Goal: Task Accomplishment & Management: Complete application form

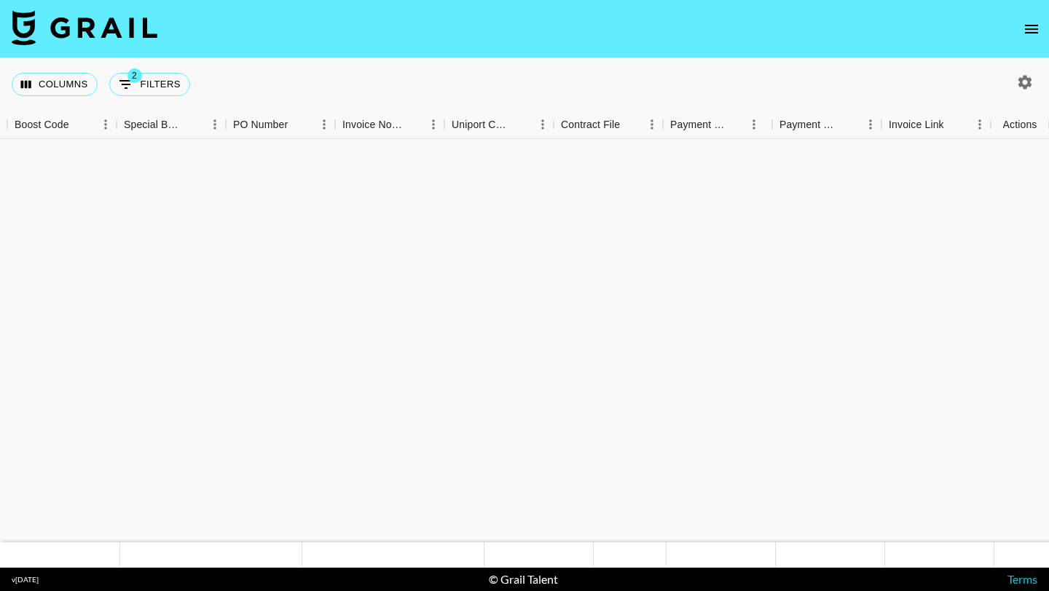
scroll to position [10285, 1752]
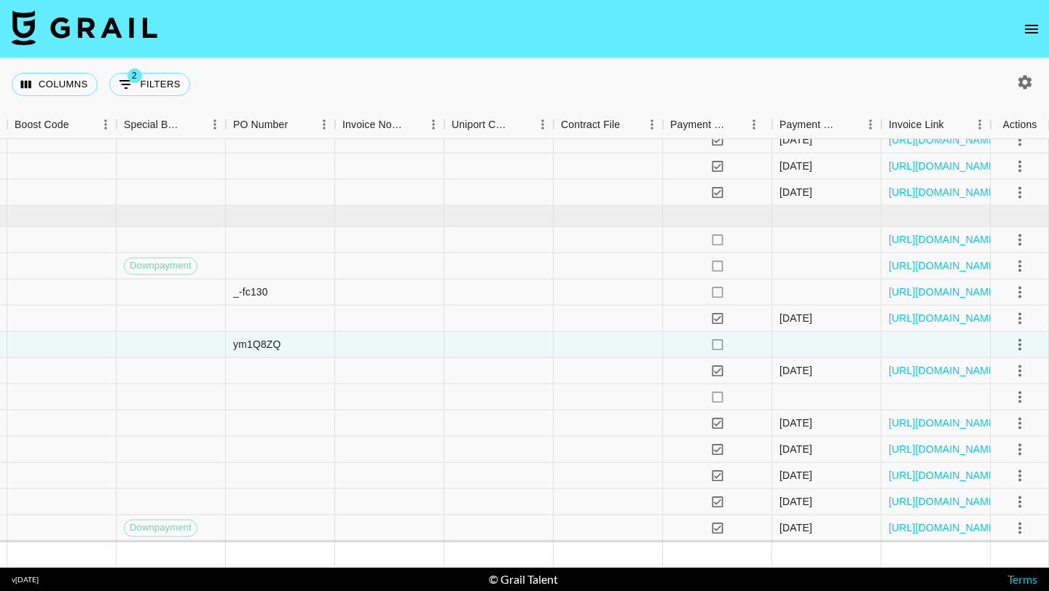
click at [1018, 18] on nav at bounding box center [524, 29] width 1049 height 58
click at [1026, 23] on icon "open drawer" at bounding box center [1031, 28] width 17 height 17
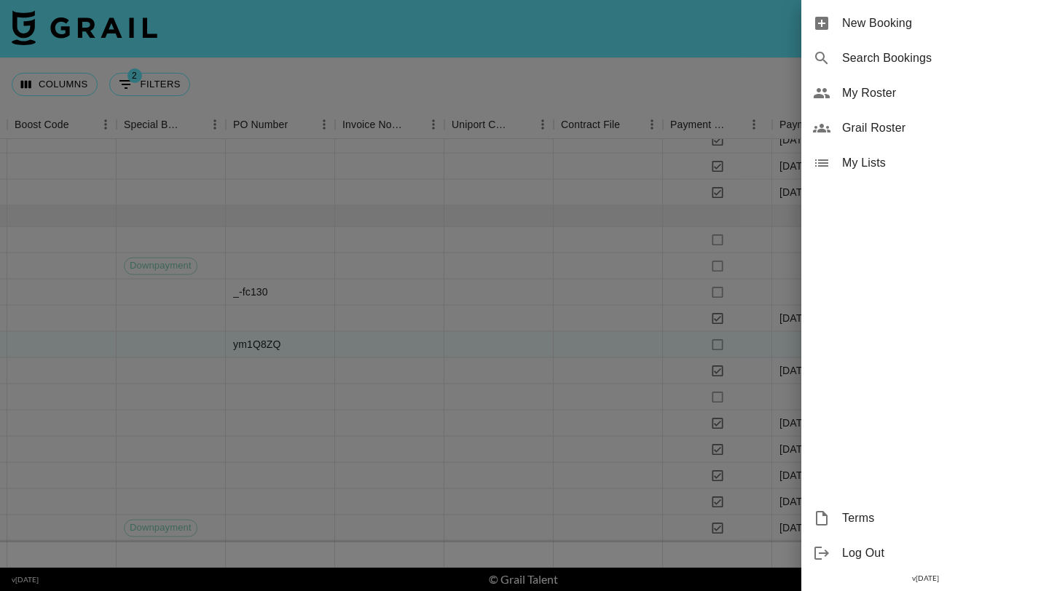
click at [1002, 20] on span "New Booking" at bounding box center [939, 23] width 195 height 17
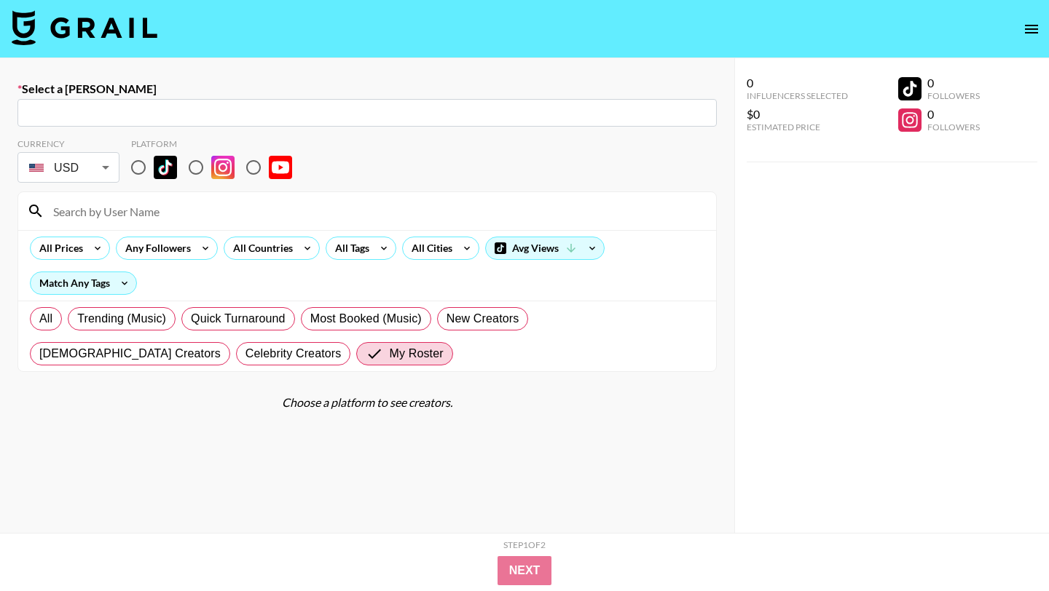
click at [209, 115] on input "text" at bounding box center [367, 113] width 682 height 17
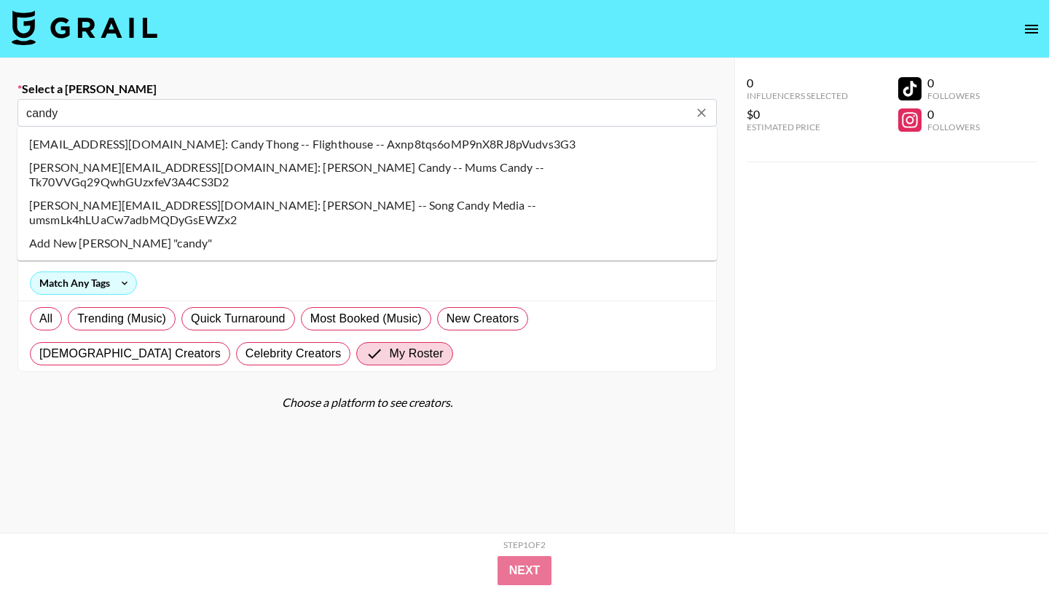
click at [170, 150] on li "[EMAIL_ADDRESS][DOMAIN_NAME]: Candy Thong -- Flighthouse -- Axnp8tqs6oMP9nX8RJ8…" at bounding box center [366, 144] width 699 height 23
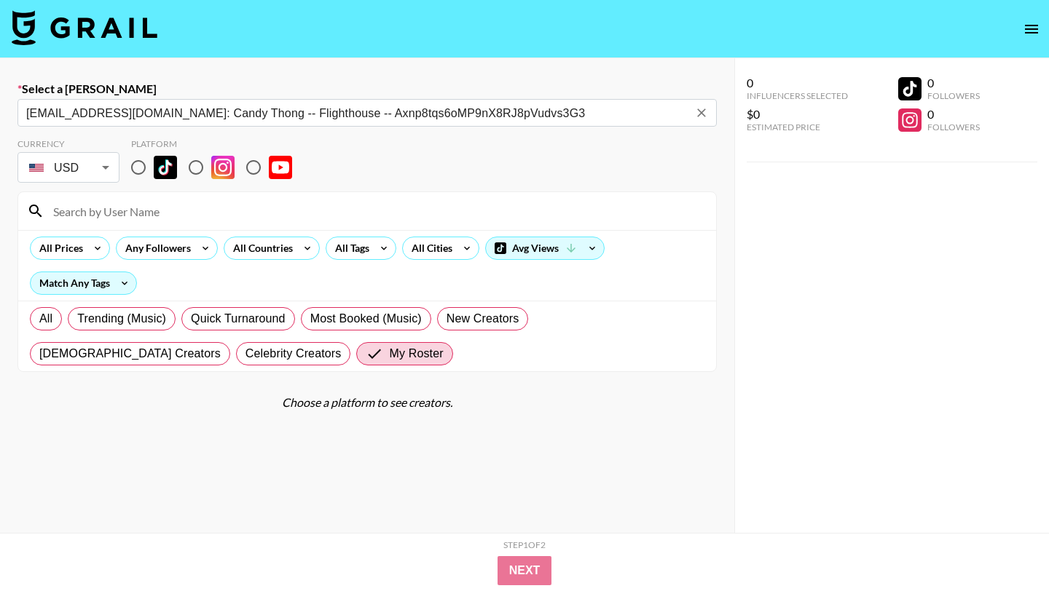
type input "[EMAIL_ADDRESS][DOMAIN_NAME]: Candy Thong -- Flighthouse -- Axnp8tqs6oMP9nX8RJ8…"
click at [133, 165] on input "radio" at bounding box center [138, 167] width 31 height 31
radio input "true"
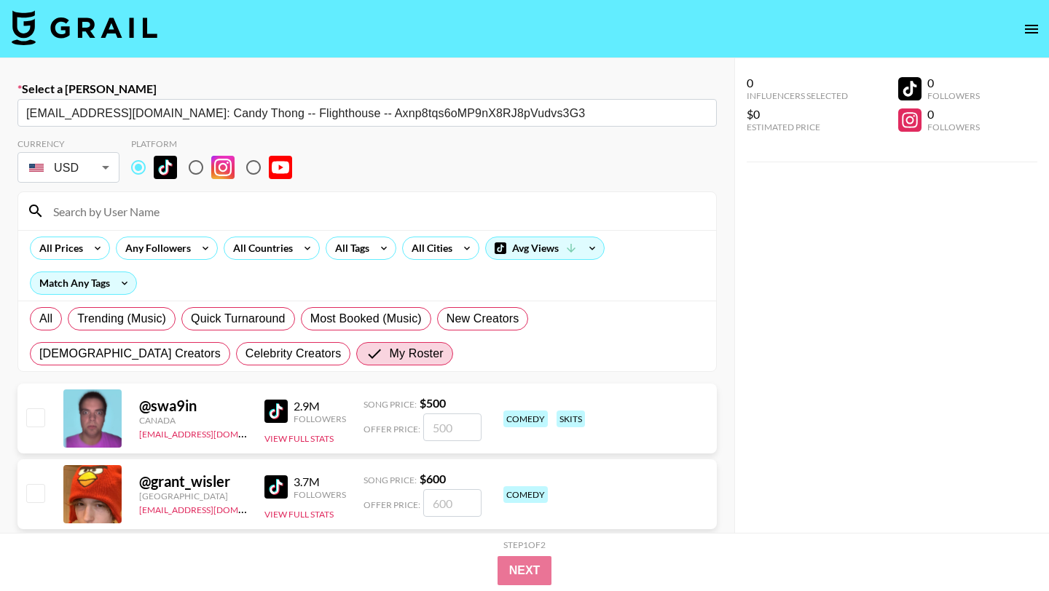
click at [150, 200] on input at bounding box center [375, 211] width 663 height 23
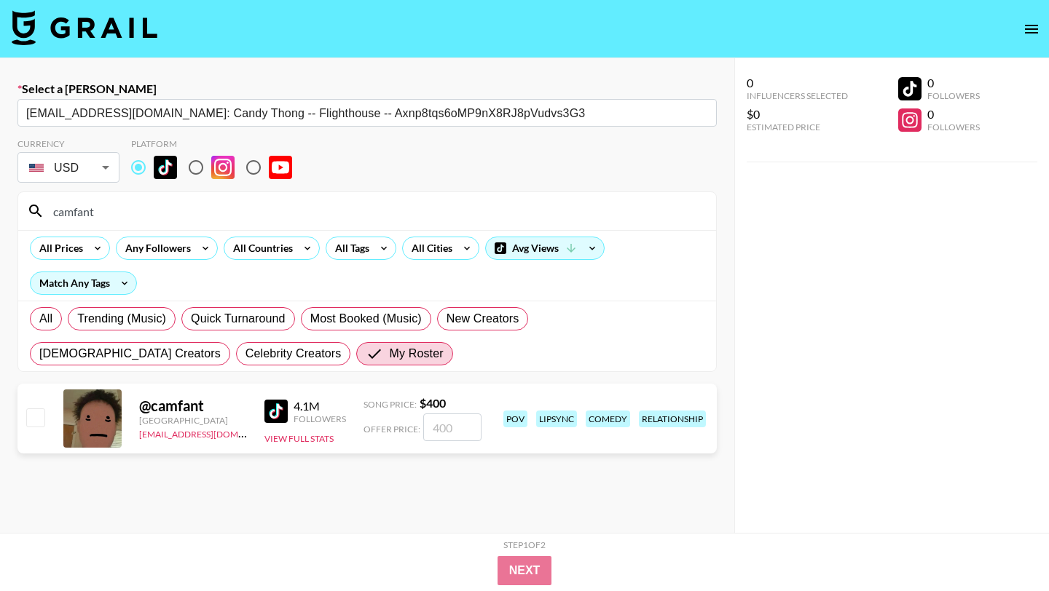
type input "camfant"
click at [31, 420] on input "checkbox" at bounding box center [34, 417] width 17 height 17
checkbox input "true"
type input "400"
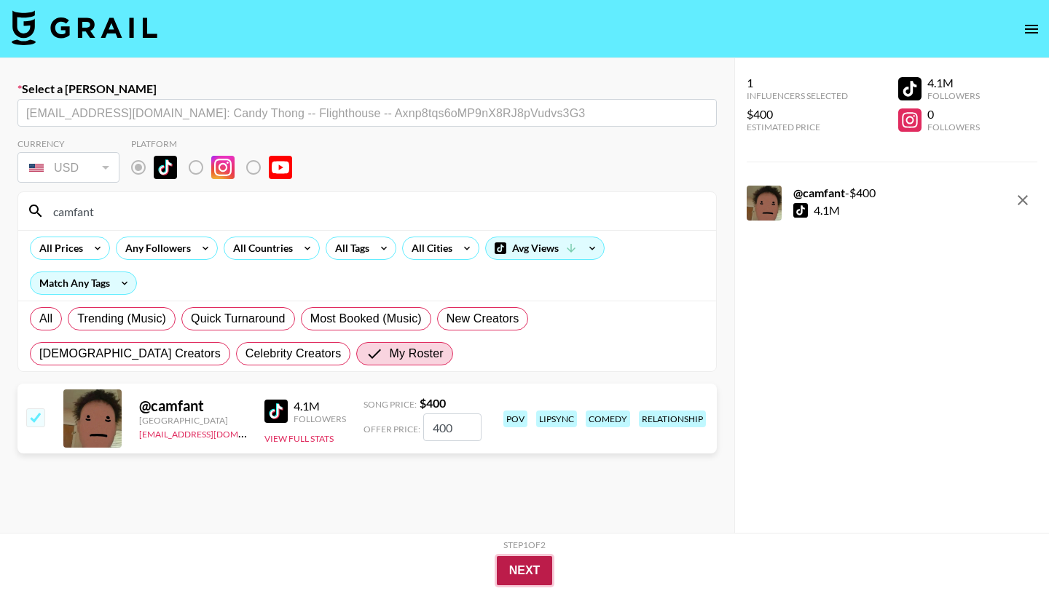
click at [538, 565] on button "Next" at bounding box center [525, 570] width 56 height 29
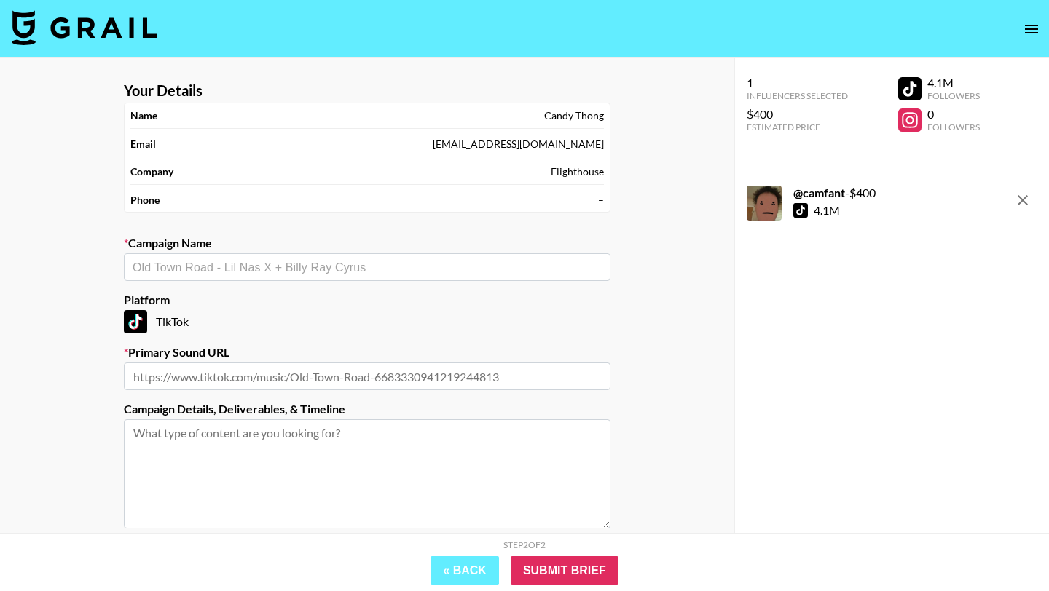
click at [383, 260] on input "text" at bounding box center [367, 267] width 469 height 17
click at [360, 302] on li "Add New Campaign: "love is gone"" at bounding box center [367, 298] width 487 height 23
type input "love is gone"
click at [374, 382] on input "text" at bounding box center [367, 377] width 487 height 28
paste input "[URL][DOMAIN_NAME][PERSON_NAME][PERSON_NAME]"
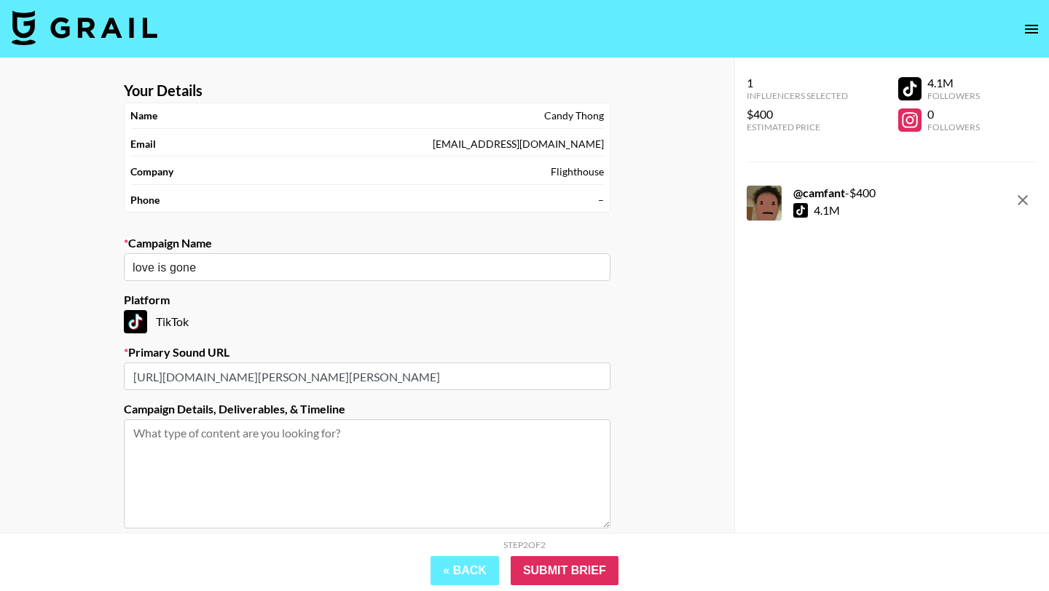
scroll to position [0, 160]
type input "[URL][DOMAIN_NAME][PERSON_NAME][PERSON_NAME]"
click at [582, 574] on input "Submit Brief" at bounding box center [565, 570] width 108 height 29
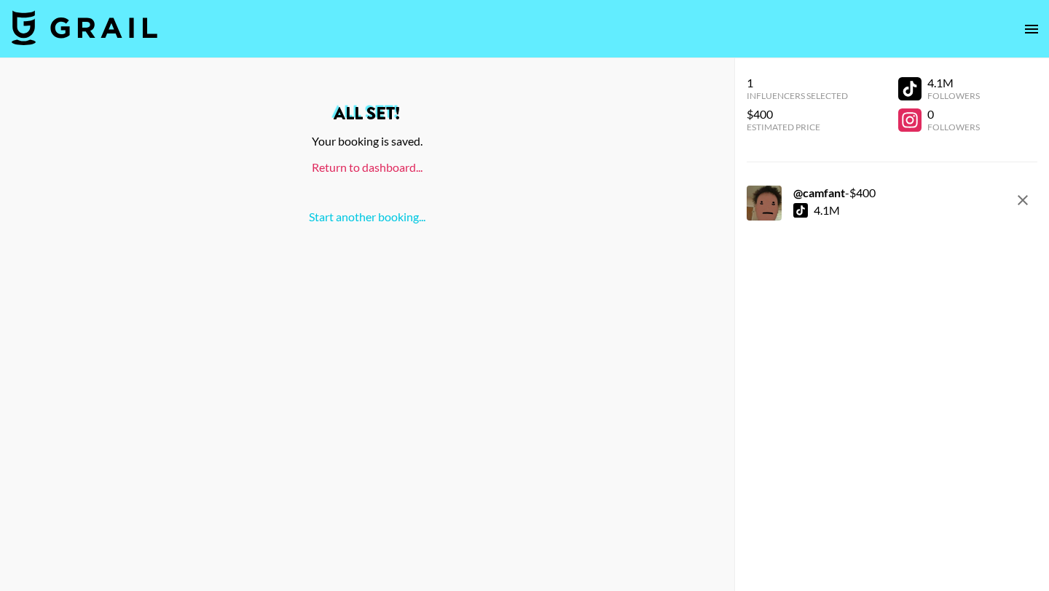
click at [397, 169] on link "Return to dashboard..." at bounding box center [367, 167] width 111 height 14
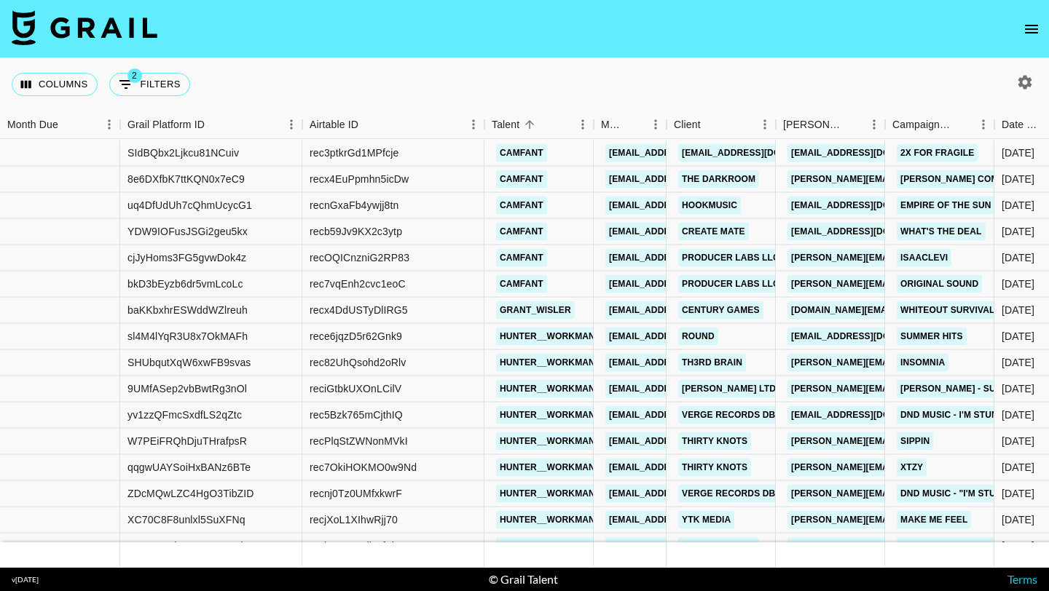
scroll to position [11139, 0]
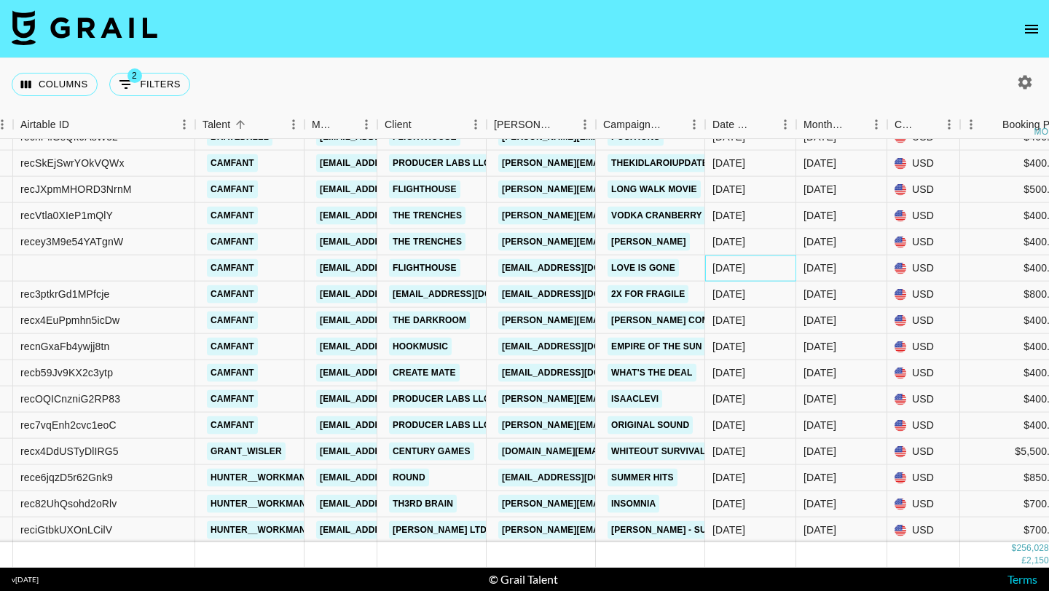
click at [730, 278] on div "8/27/2025" at bounding box center [750, 269] width 91 height 26
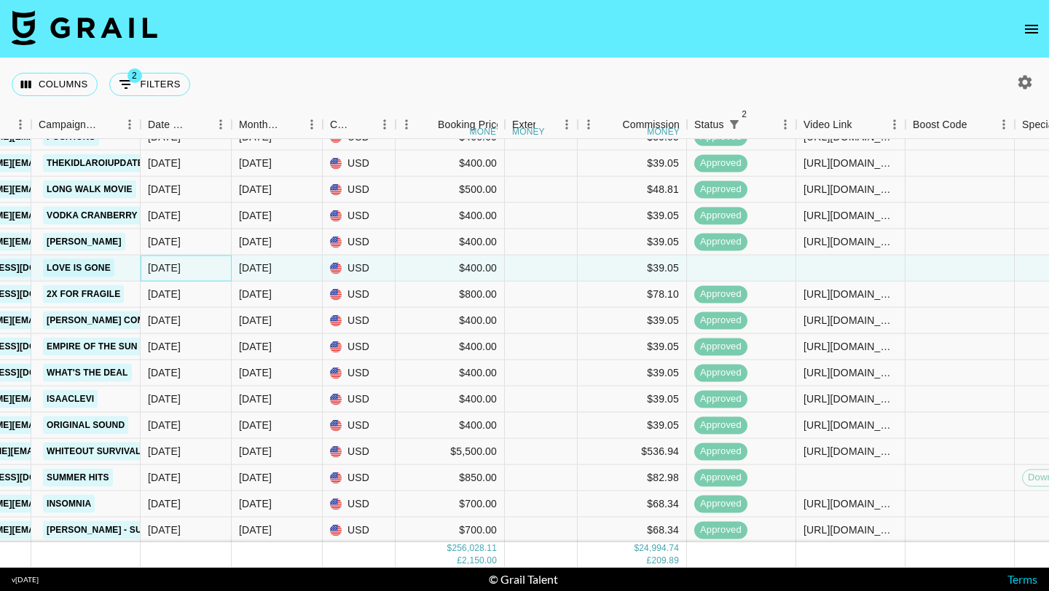
scroll to position [11043, 1232]
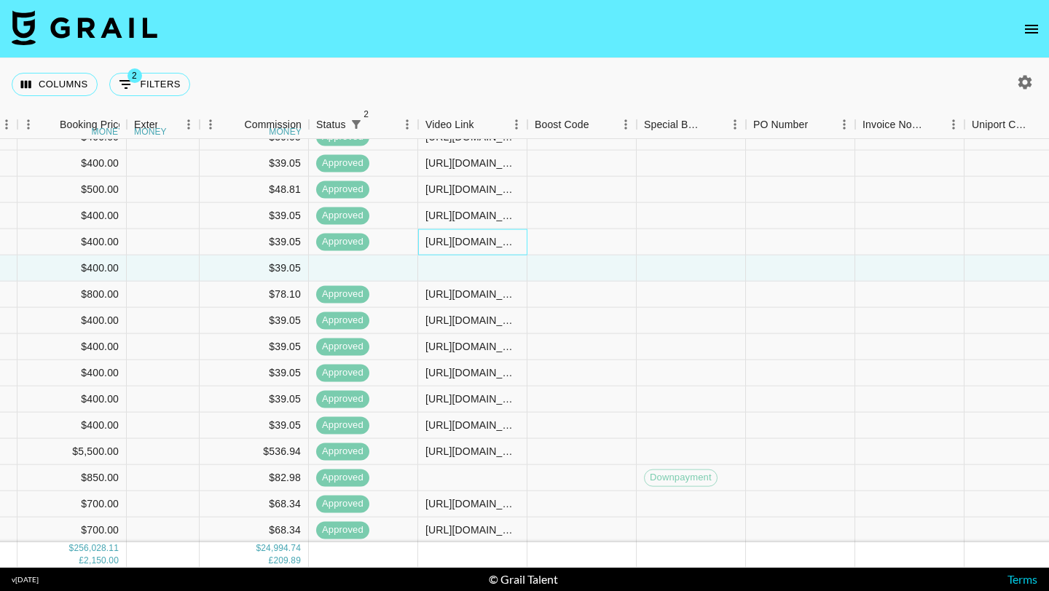
click at [474, 252] on div "https://www.tiktok.com/@camfant/video/7538341091855043870?_r=1&_t=ZP-8yrhCeTCQRy" at bounding box center [472, 242] width 109 height 26
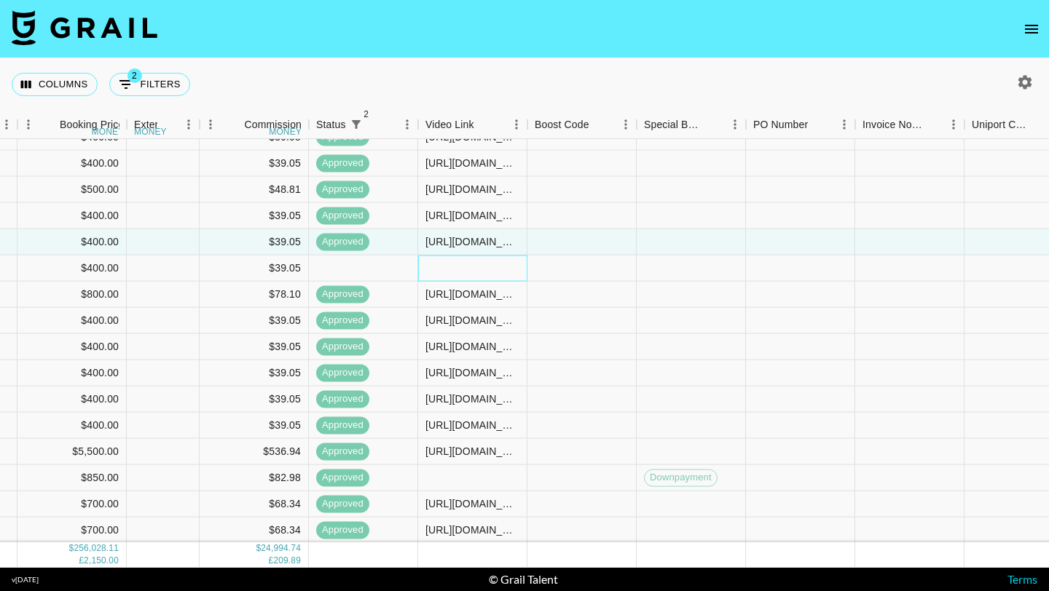
click at [481, 272] on div at bounding box center [472, 269] width 109 height 26
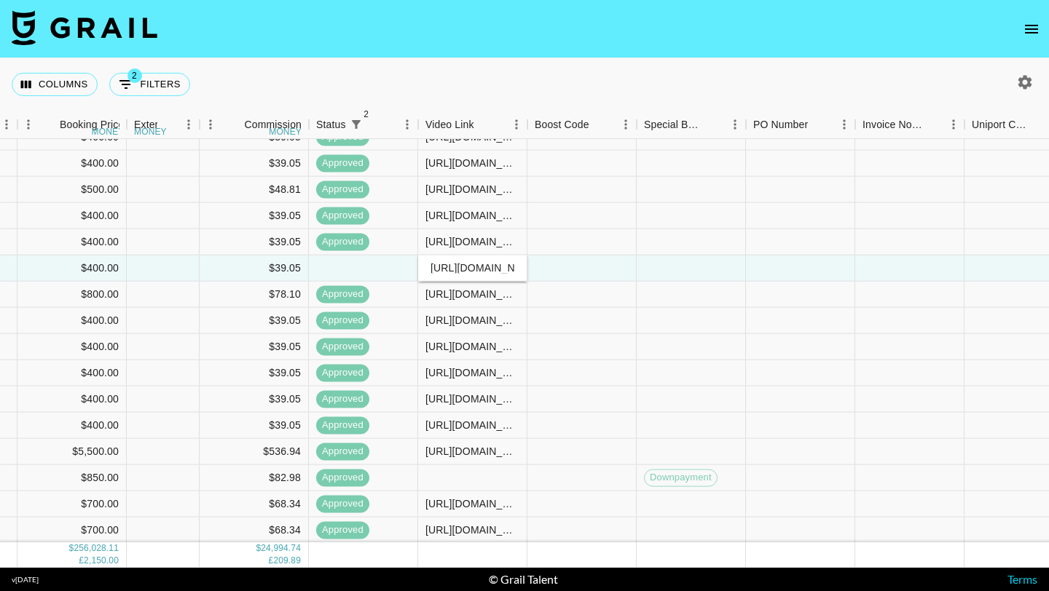
scroll to position [0, 346]
type input "https://www.tiktok.com/@camfant/video/7543171473708485918?_r=1&_t=ZP-8zDp3M3KdEF"
click at [581, 294] on div at bounding box center [581, 295] width 109 height 26
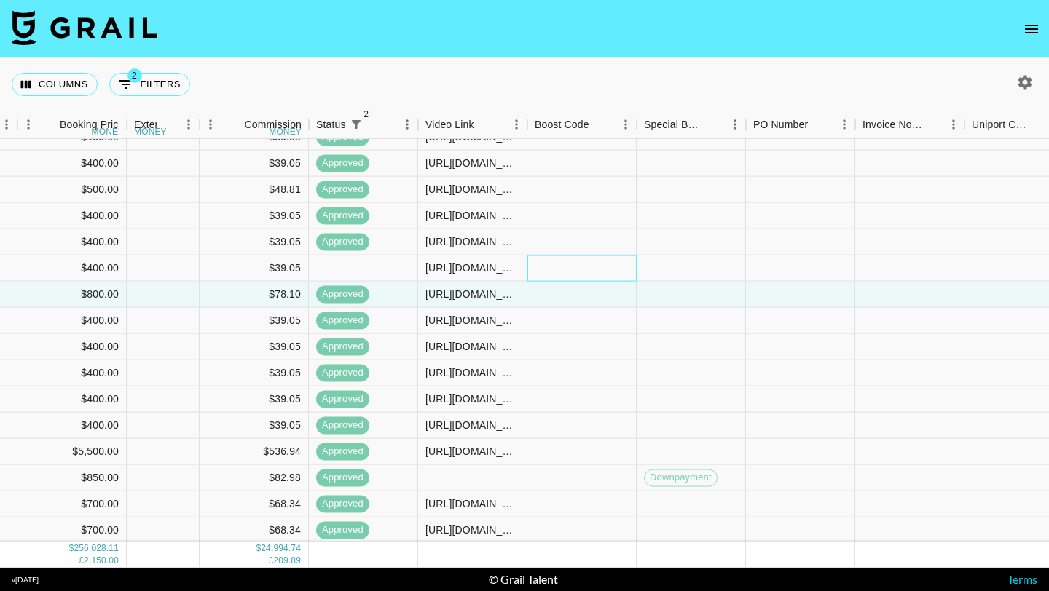
click at [581, 278] on div at bounding box center [581, 269] width 109 height 26
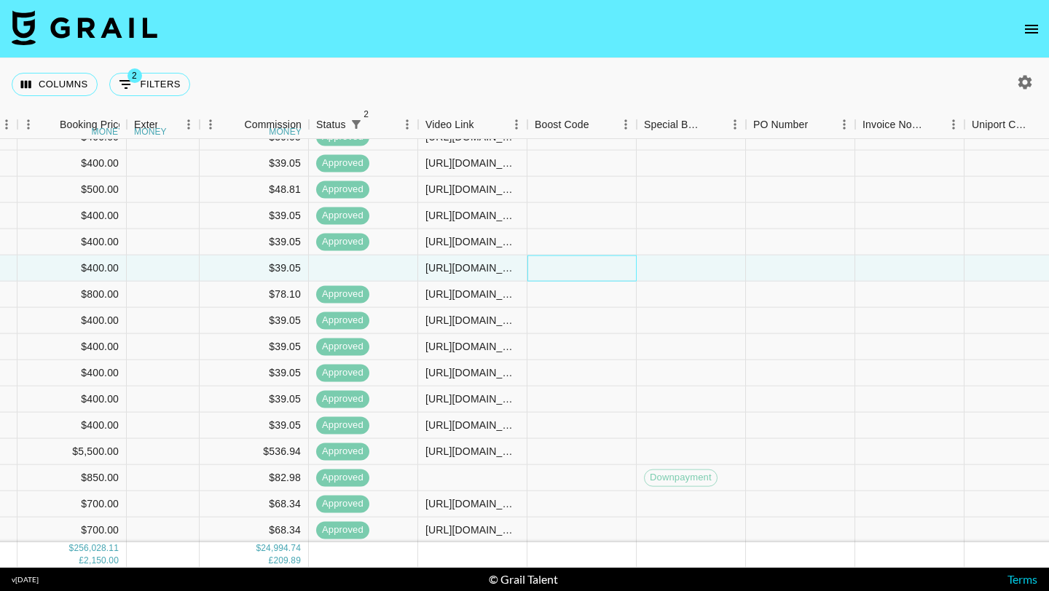
scroll to position [11043, 1752]
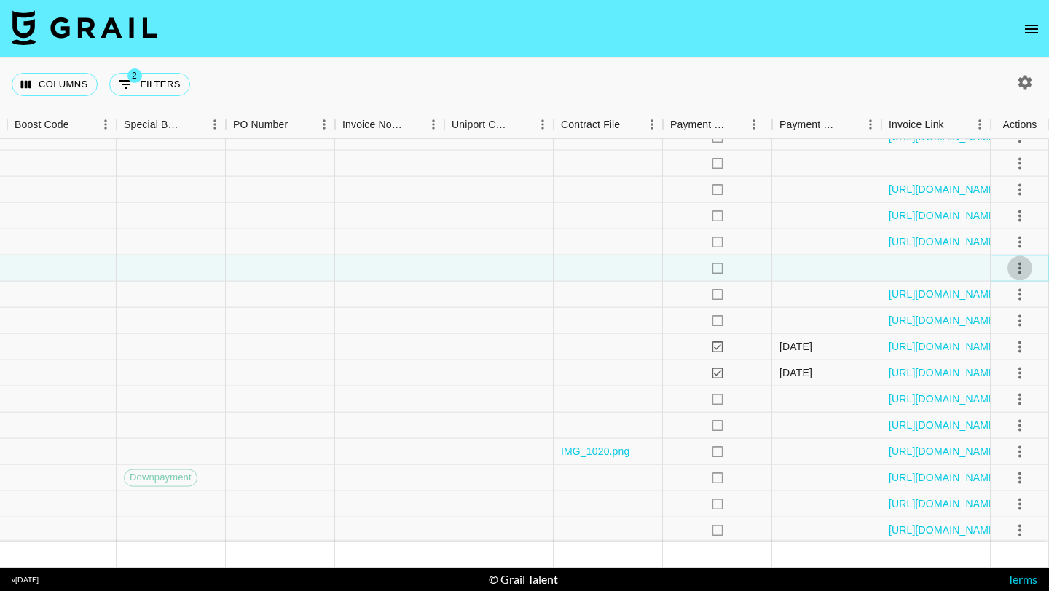
click at [1026, 269] on icon "select merge strategy" at bounding box center [1019, 267] width 17 height 17
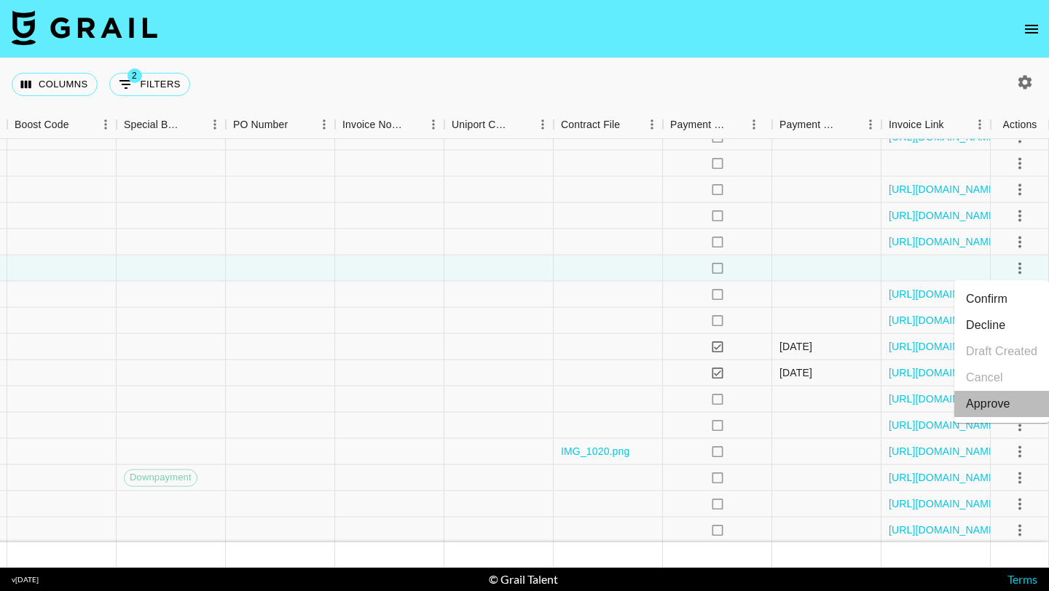
click at [1011, 393] on li "Approve" at bounding box center [1001, 404] width 95 height 26
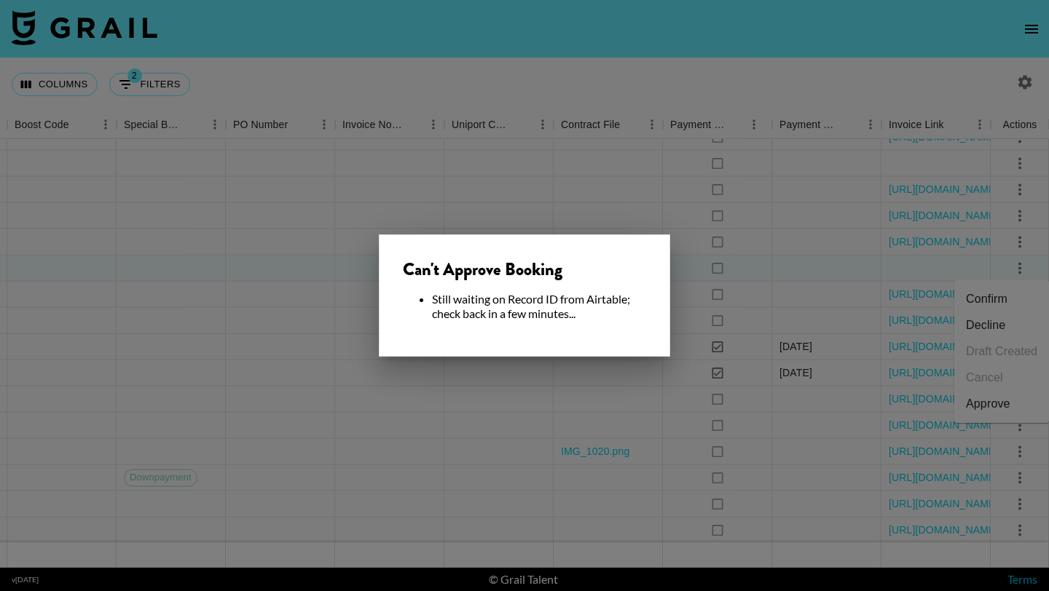
click at [502, 410] on div at bounding box center [524, 295] width 1049 height 591
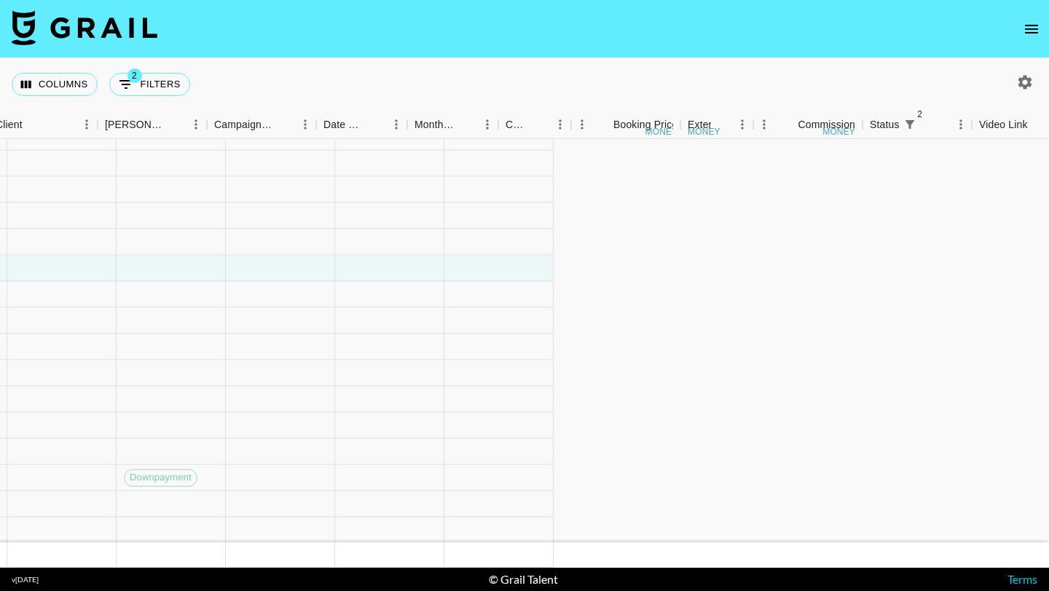
scroll to position [11043, 0]
